Goal: Information Seeking & Learning: Learn about a topic

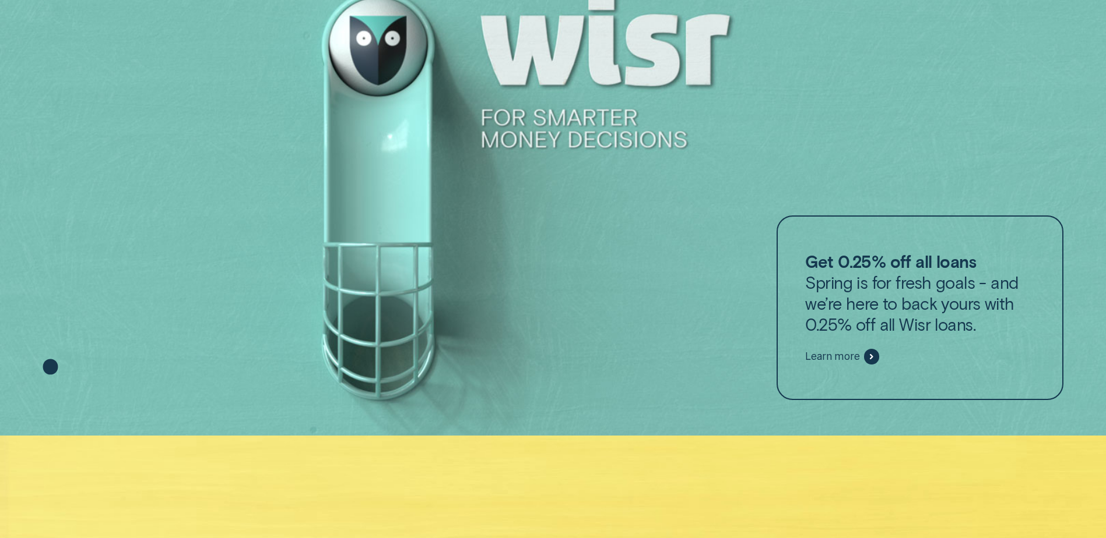
scroll to position [90, 0]
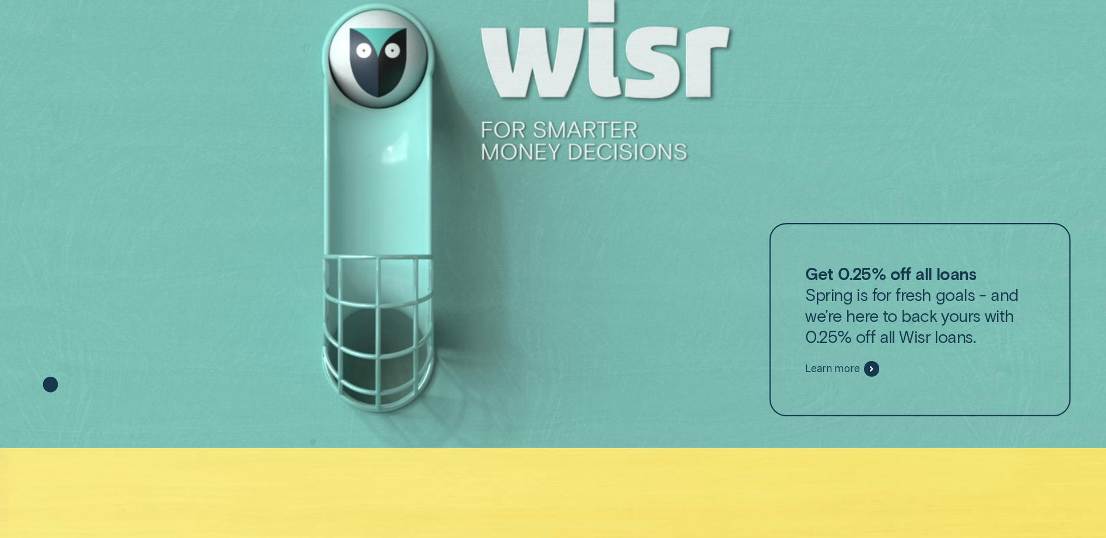
click at [846, 365] on span "Learn more" at bounding box center [832, 368] width 54 height 13
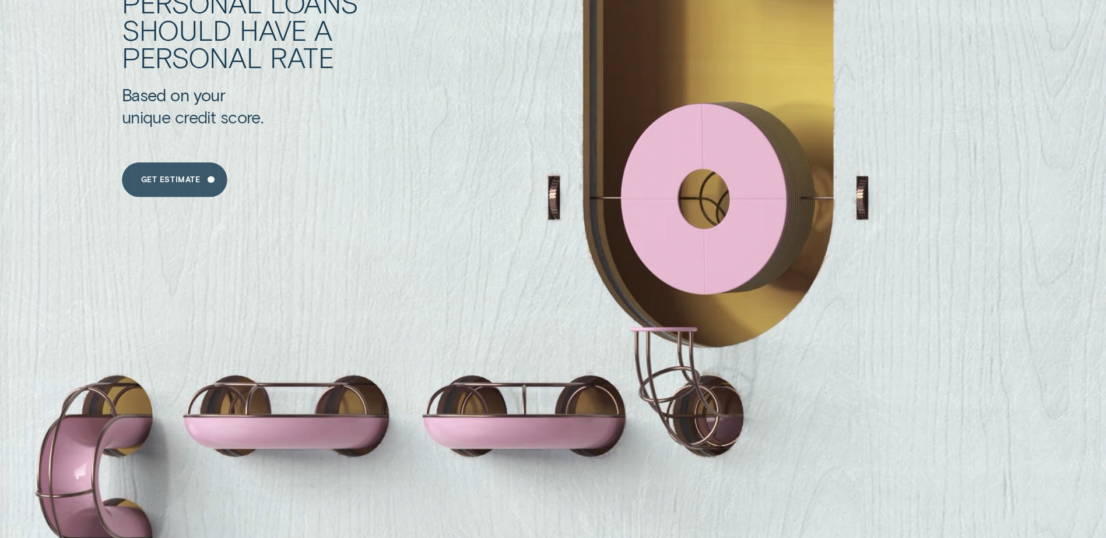
scroll to position [1431, 0]
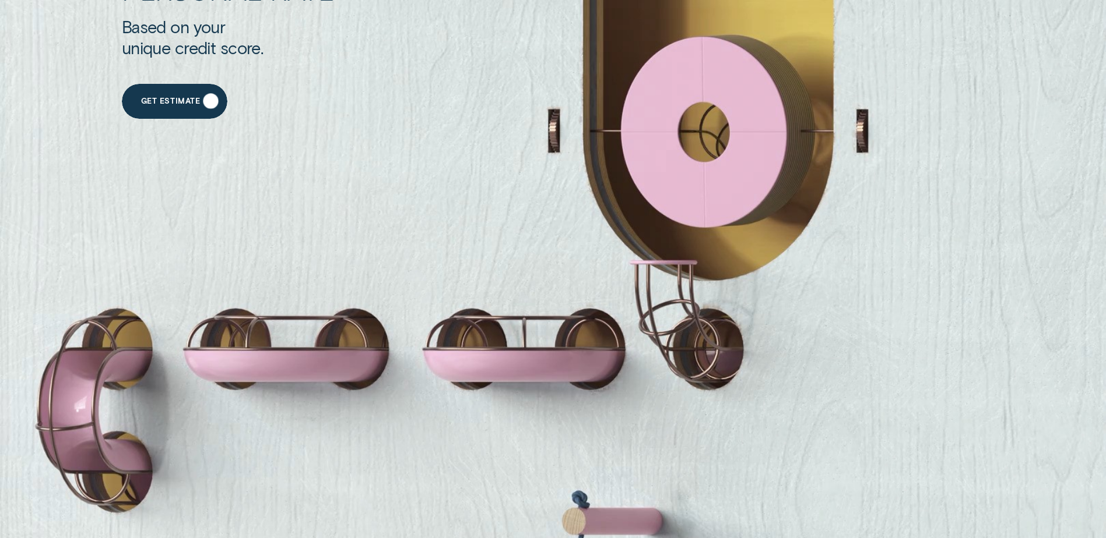
click at [187, 110] on div "Get Estimate" at bounding box center [174, 101] width 105 height 35
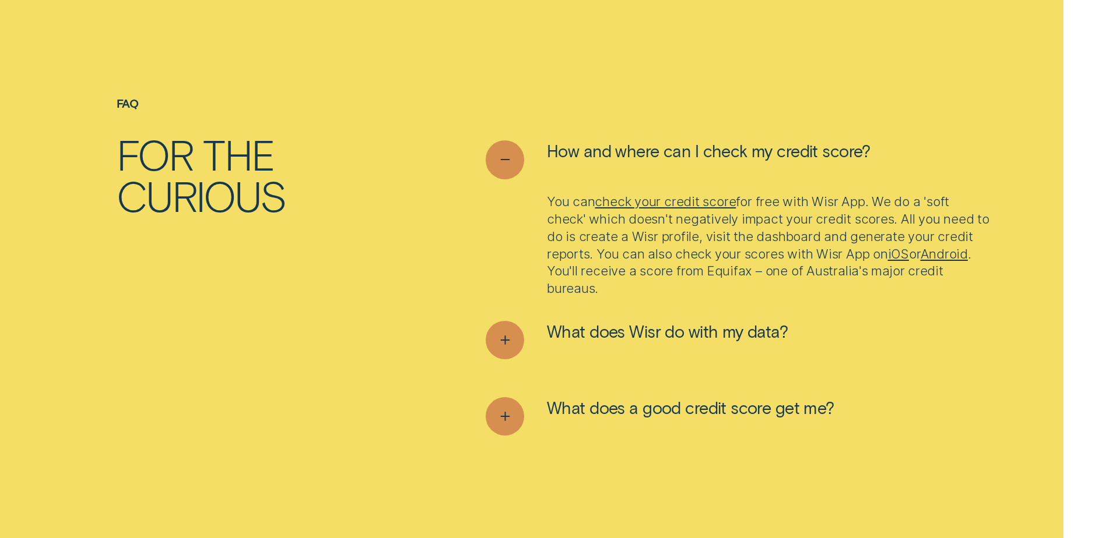
scroll to position [4662, 0]
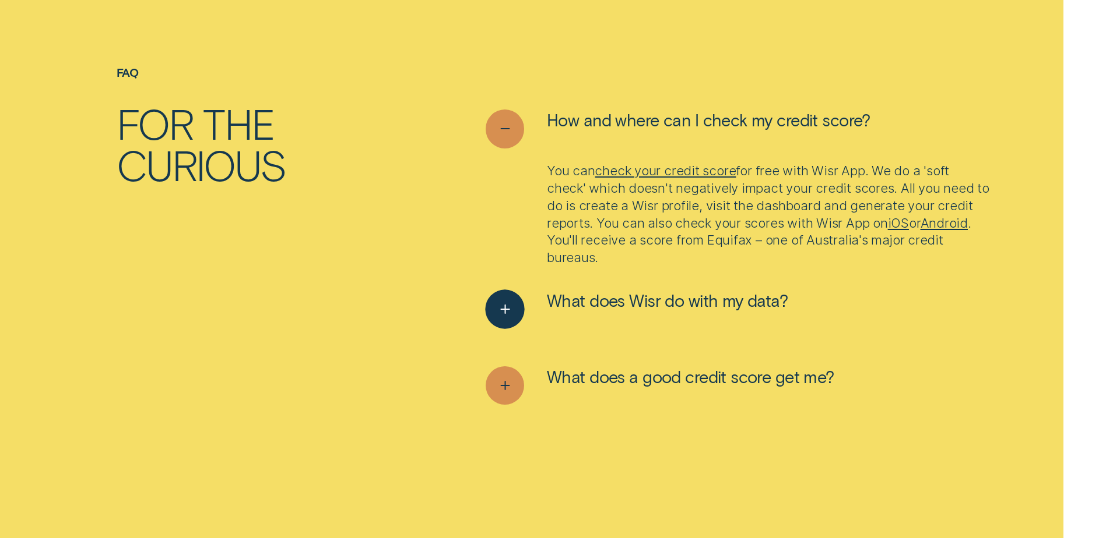
click at [510, 320] on div "See more" at bounding box center [505, 310] width 40 height 40
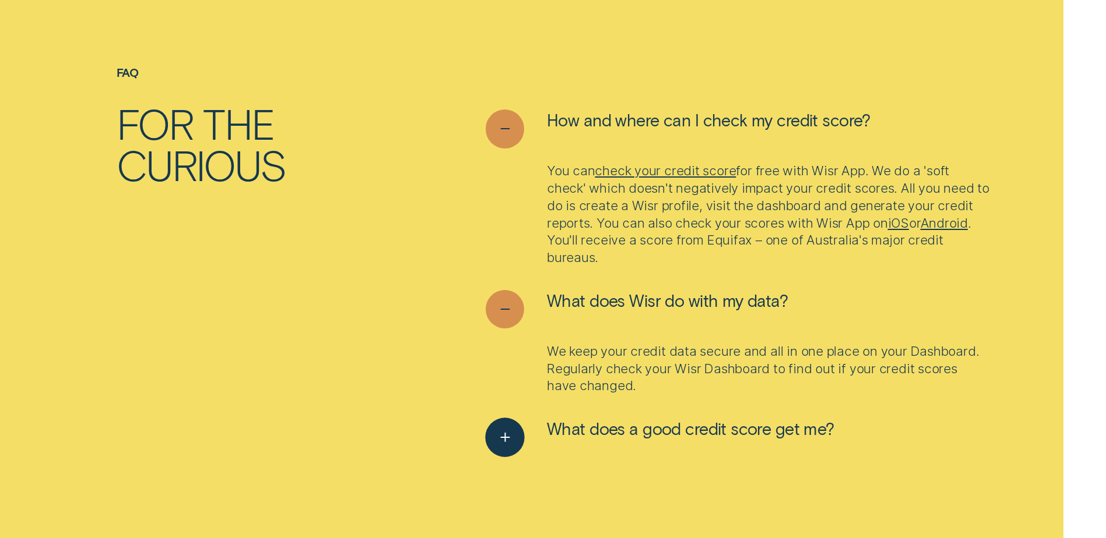
click at [502, 434] on icon "See more" at bounding box center [505, 438] width 20 height 18
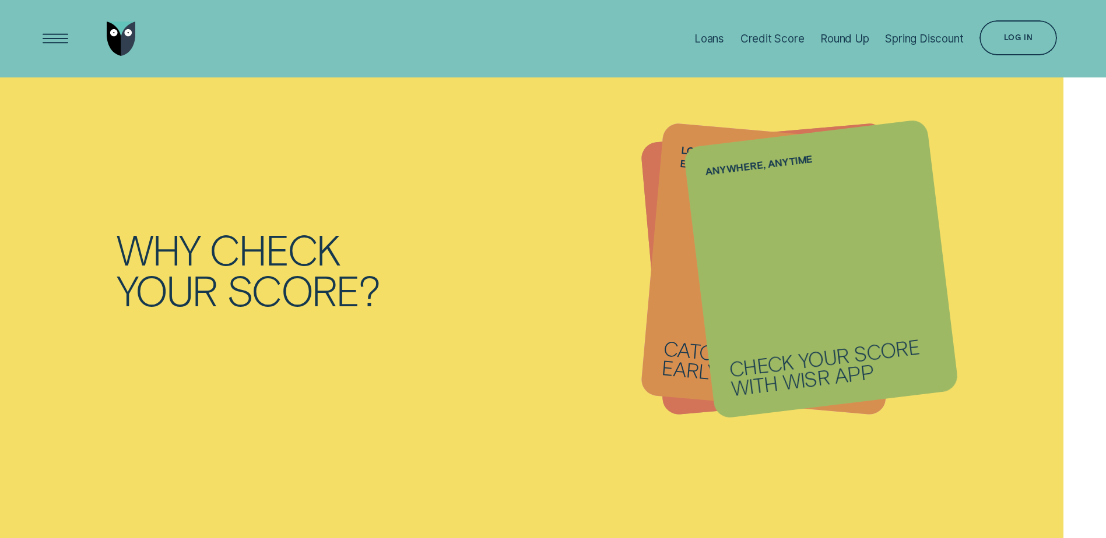
scroll to position [1515, 0]
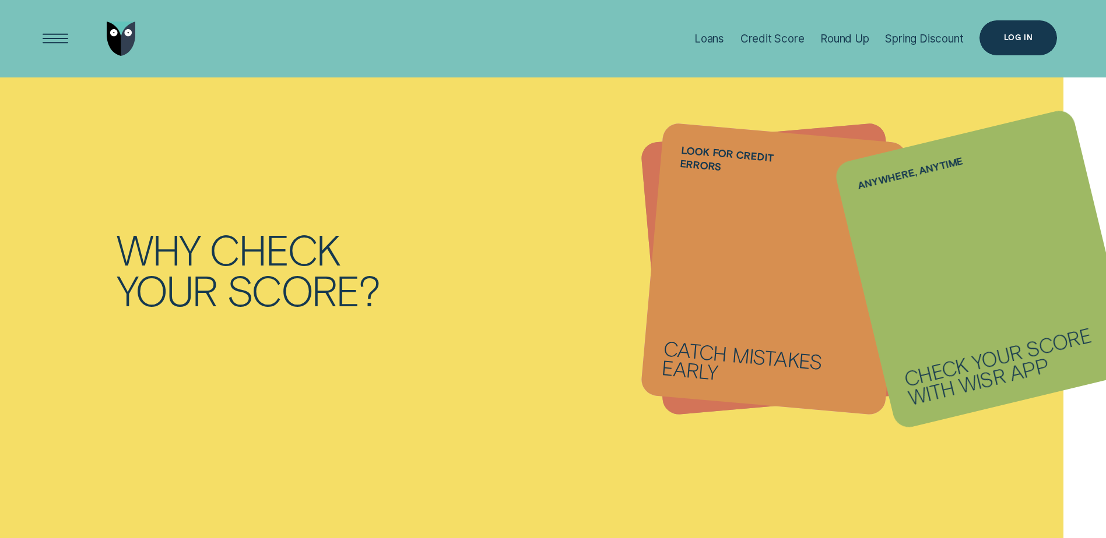
click at [997, 47] on div "Log in" at bounding box center [1018, 37] width 78 height 35
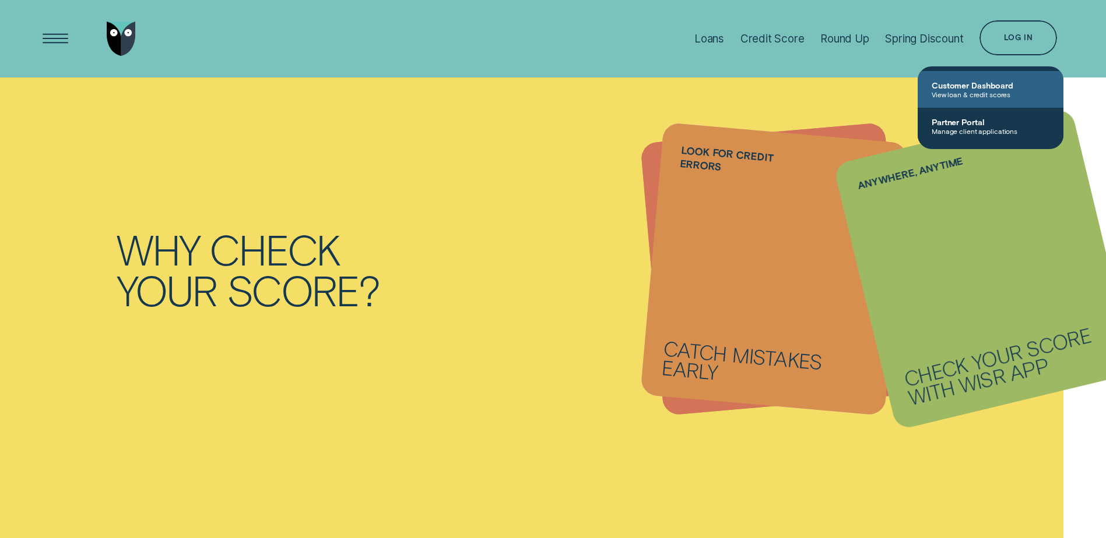
click at [970, 93] on span "View loan & credit scores" at bounding box center [990, 94] width 118 height 8
